Goal: Task Accomplishment & Management: Manage account settings

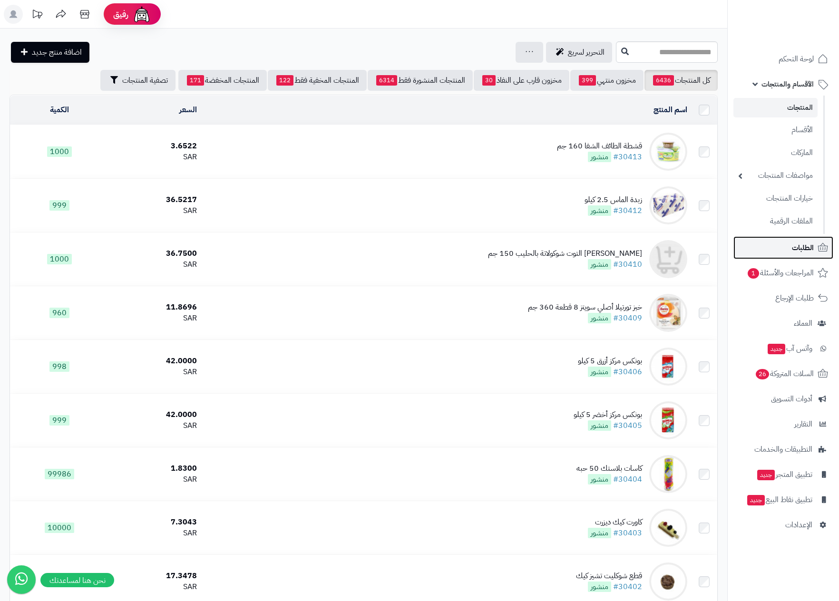
click at [804, 240] on link "الطلبات" at bounding box center [784, 247] width 100 height 23
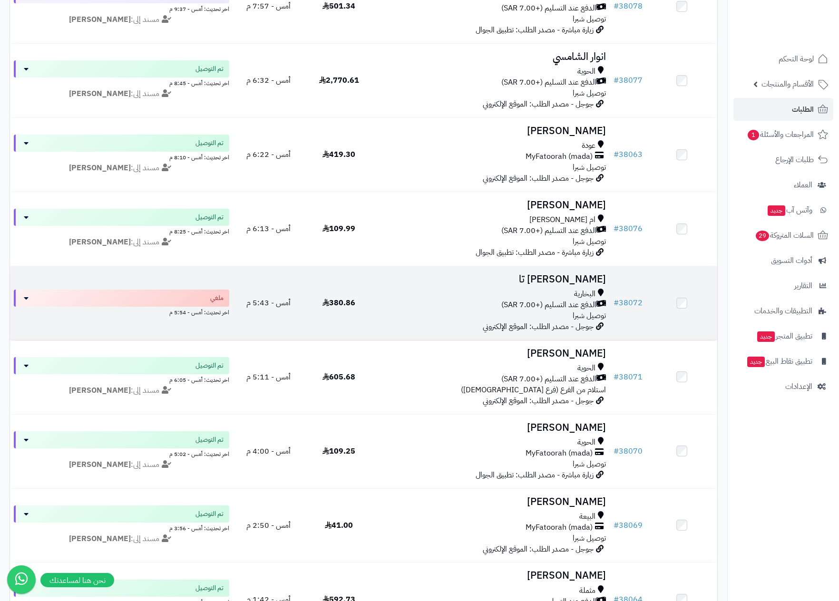
scroll to position [500, 0]
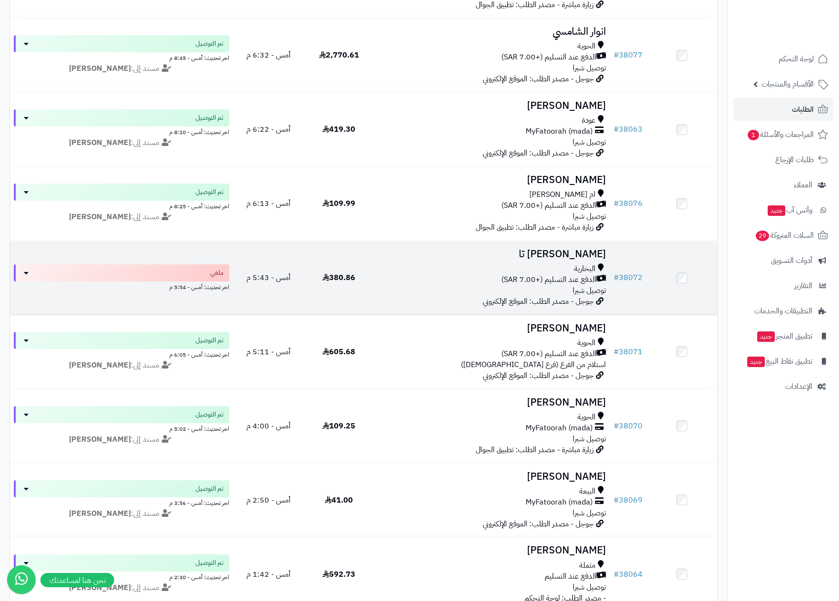
click at [534, 276] on span "الدفع عند التسليم (+7.00 SAR)" at bounding box center [549, 280] width 95 height 11
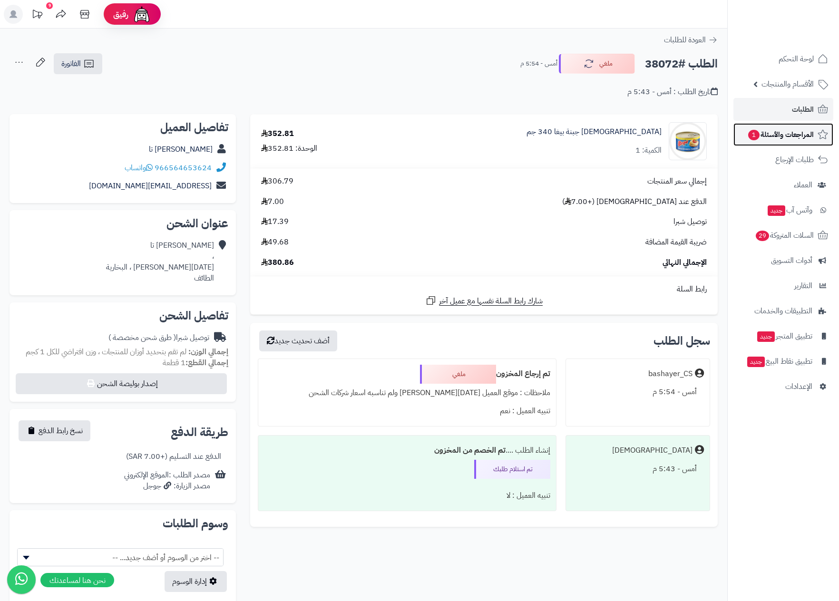
click at [778, 131] on span "المراجعات والأسئلة 1" at bounding box center [781, 134] width 67 height 13
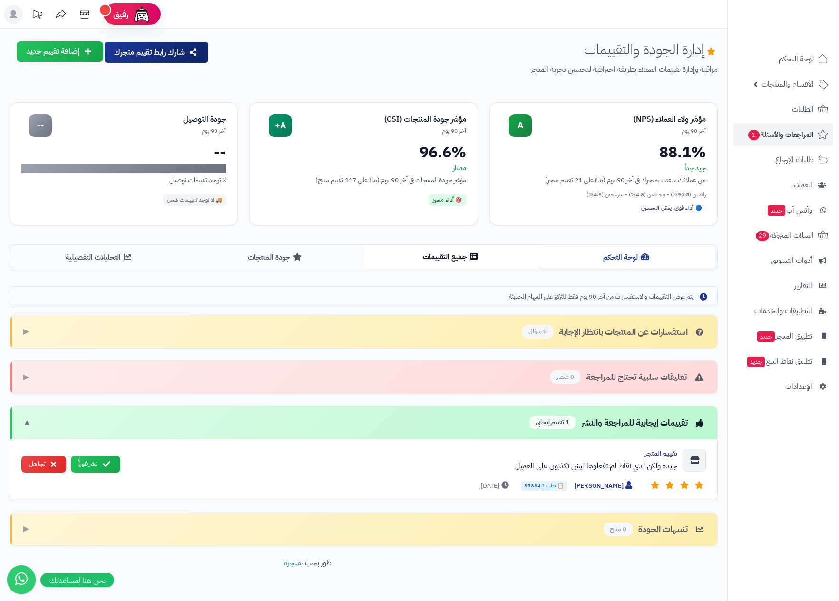
click at [452, 261] on button "جميع التقييمات" at bounding box center [452, 256] width 176 height 21
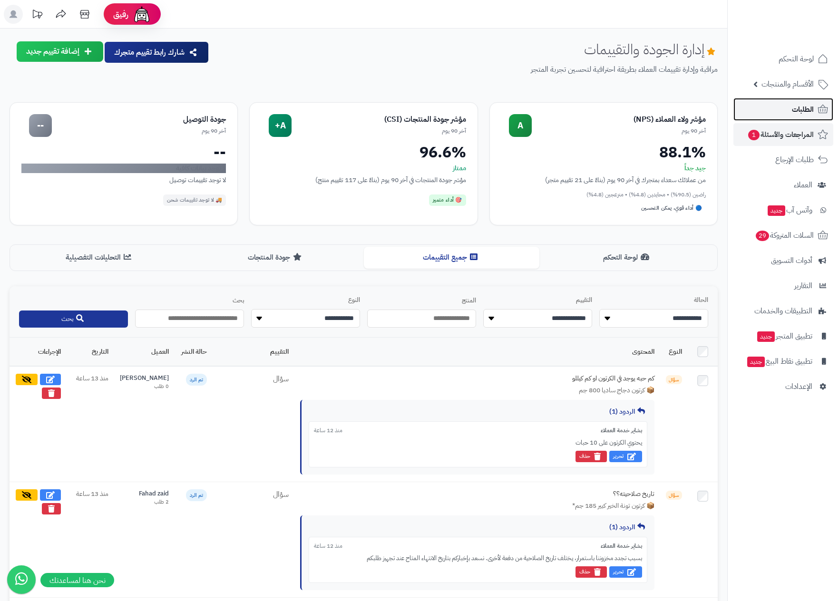
click at [807, 103] on span "الطلبات" at bounding box center [803, 109] width 22 height 13
